Goal: Task Accomplishment & Management: Use online tool/utility

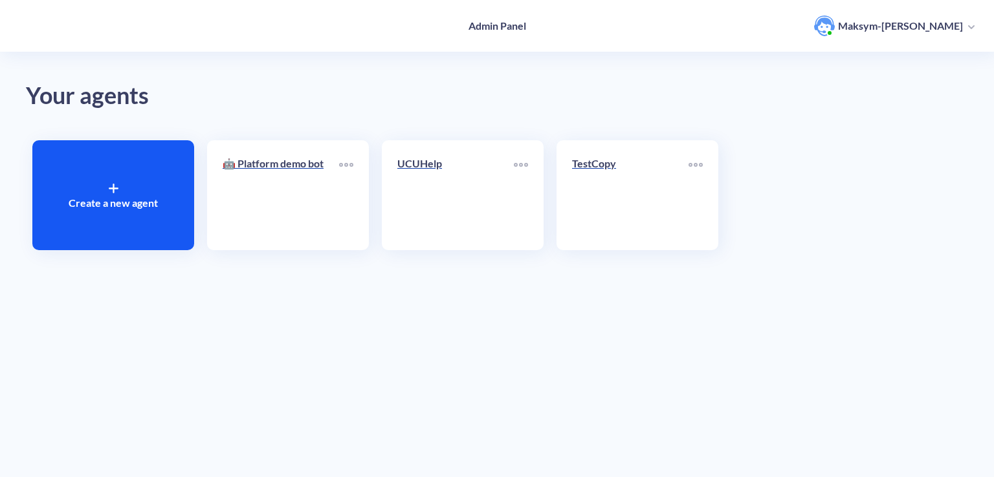
click at [122, 192] on div "Create a new agent" at bounding box center [113, 195] width 162 height 110
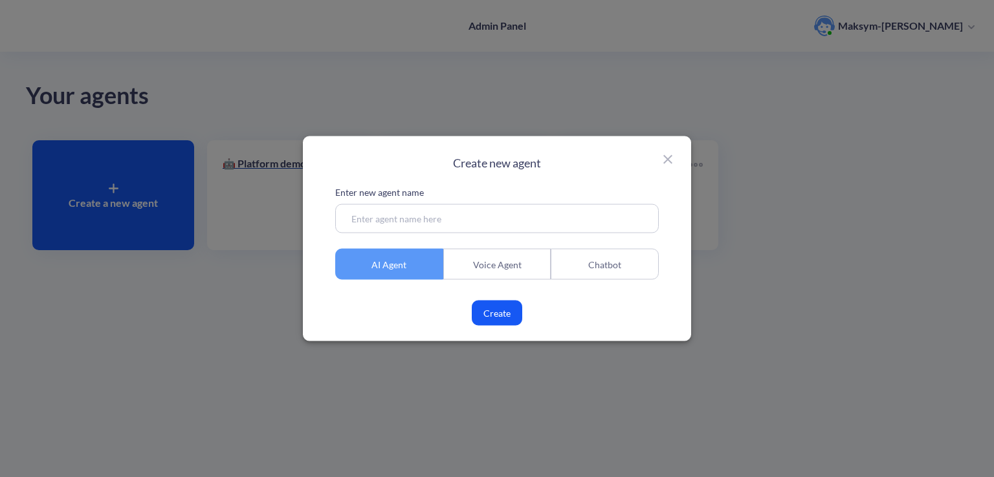
click at [598, 267] on div "Chatbot" at bounding box center [604, 264] width 108 height 31
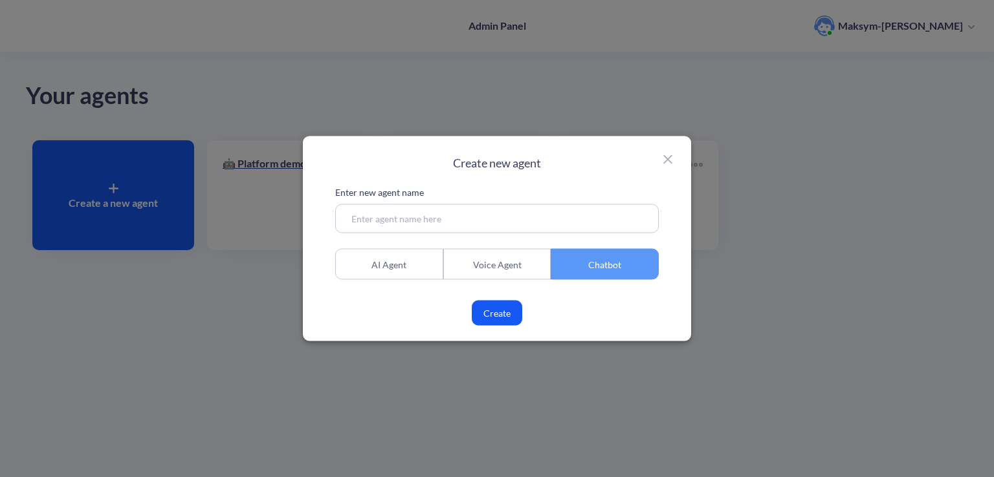
click at [443, 205] on input at bounding box center [496, 218] width 323 height 29
type input "Helper"
click at [509, 322] on button "Create" at bounding box center [497, 313] width 50 height 25
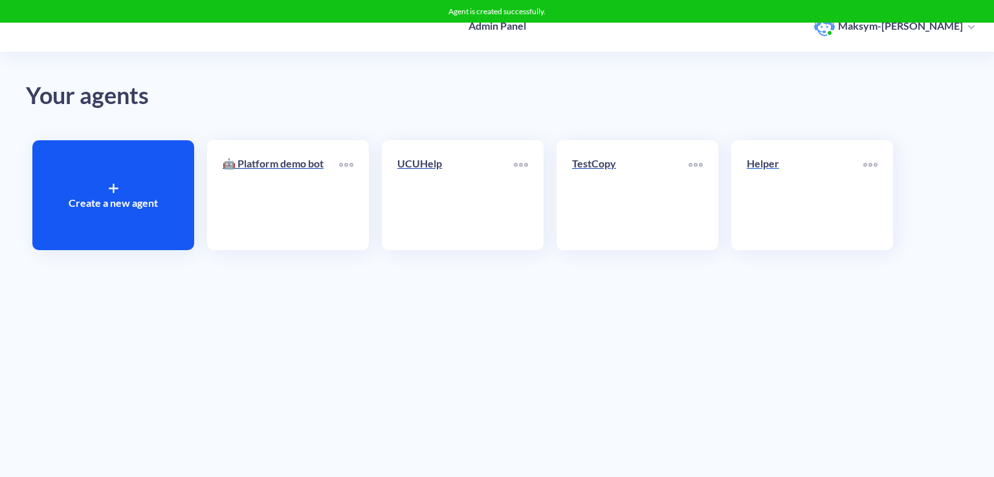
click at [760, 217] on link "Helper" at bounding box center [804, 195] width 116 height 79
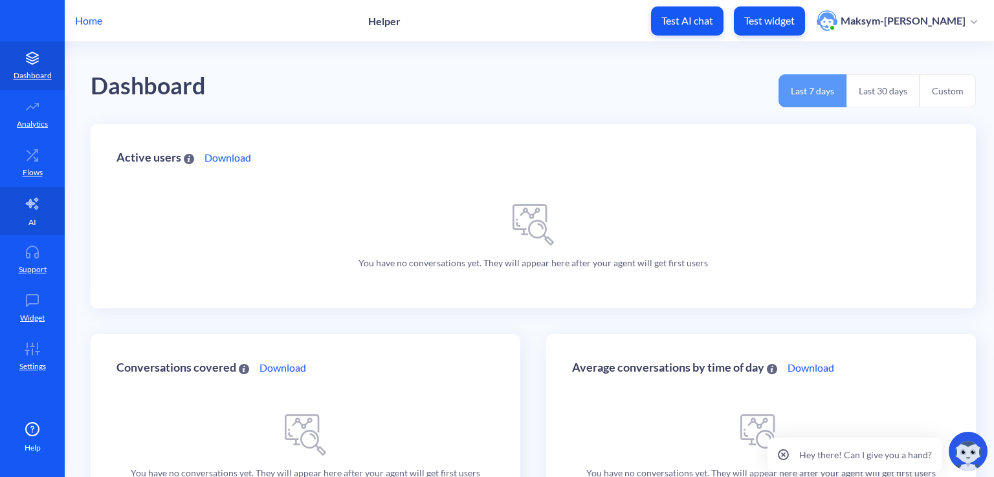
click at [32, 214] on link "AI" at bounding box center [32, 211] width 65 height 49
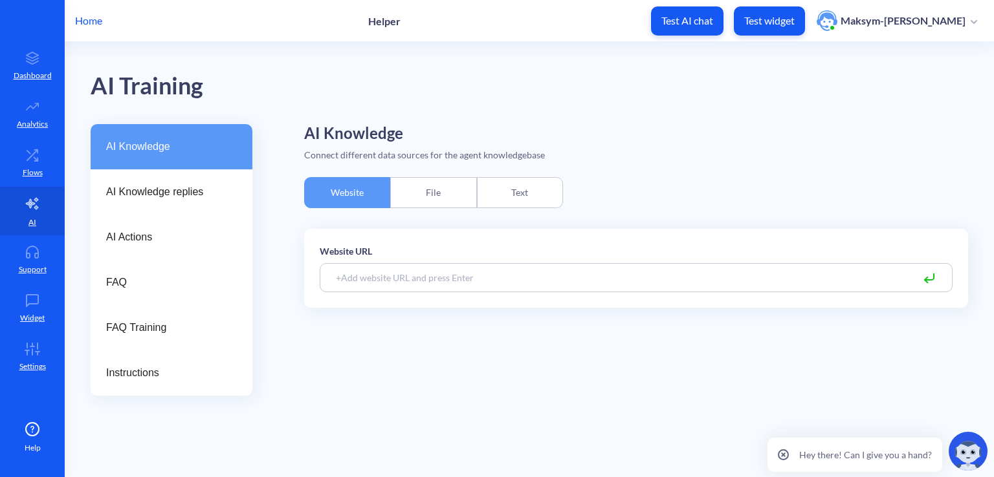
drag, startPoint x: 437, startPoint y: 265, endPoint x: 439, endPoint y: 271, distance: 6.8
click at [437, 265] on input at bounding box center [636, 277] width 633 height 29
paste input "[URL][DOMAIN_NAME]"
type input "[URL][DOMAIN_NAME]"
click at [930, 277] on icon at bounding box center [929, 279] width 16 height 16
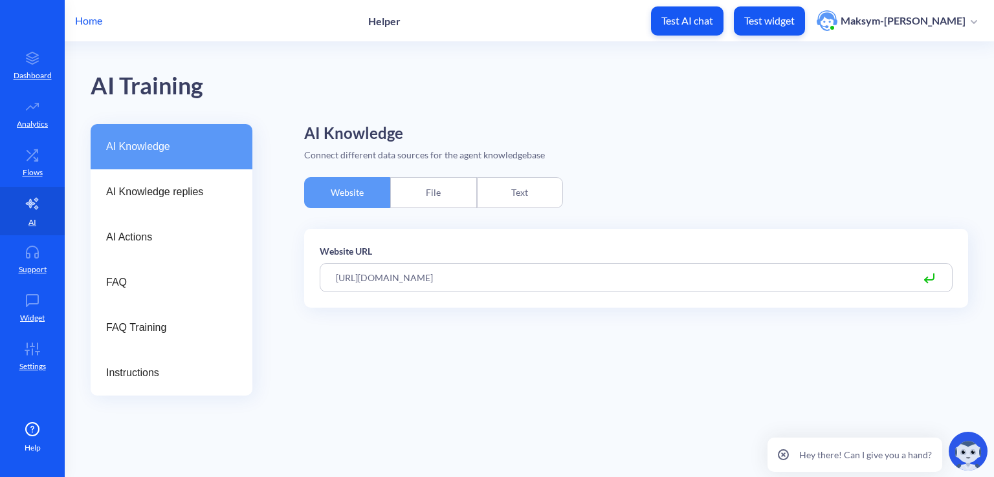
click at [929, 283] on icon at bounding box center [929, 279] width 16 height 16
click at [838, 283] on input "[URL][DOMAIN_NAME]" at bounding box center [636, 277] width 633 height 29
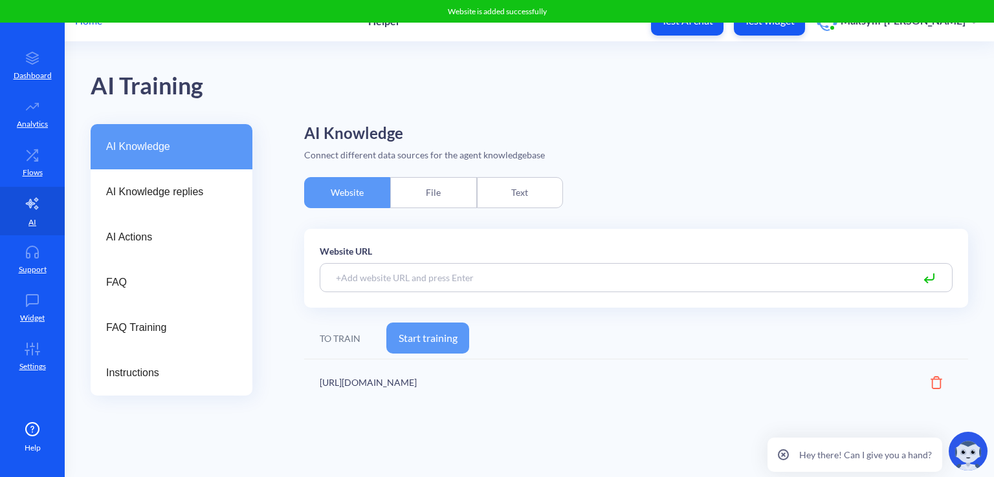
click at [422, 343] on button "Start training" at bounding box center [427, 338] width 83 height 31
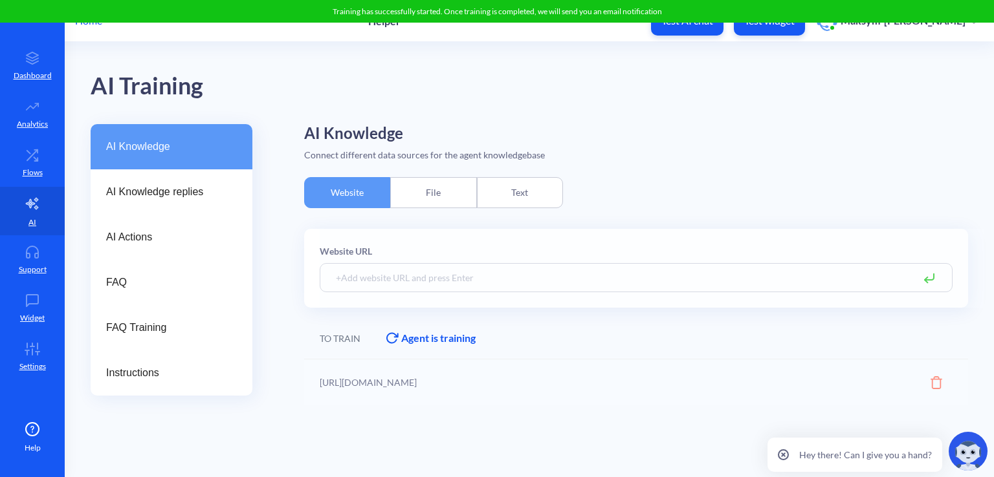
click at [552, 474] on main "AI Training AI Knowledge AI Knowledge replies AI Actions FAQ FAQ Training Instr…" at bounding box center [529, 259] width 929 height 435
